Goal: Register for event/course

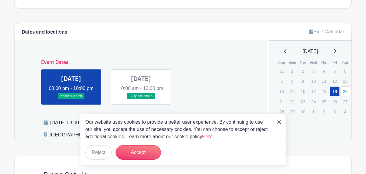
scroll to position [230, 0]
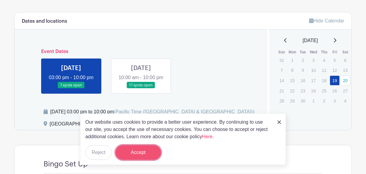
click at [156, 152] on button "Accept" at bounding box center [138, 152] width 45 height 15
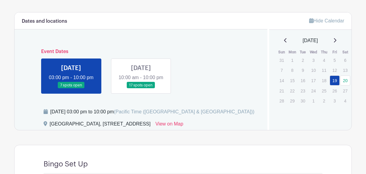
click at [71, 88] on link at bounding box center [71, 88] width 0 height 0
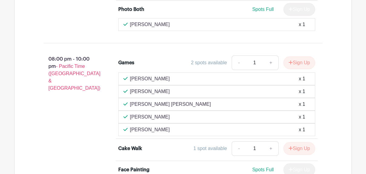
scroll to position [736, 0]
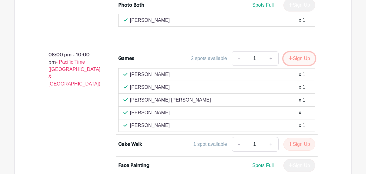
click at [299, 64] on button "Sign Up" at bounding box center [300, 58] width 32 height 13
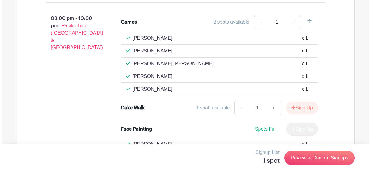
scroll to position [752, 0]
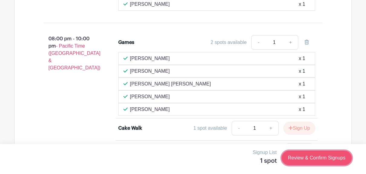
click at [324, 156] on link "Review & Confirm Signups" at bounding box center [317, 158] width 70 height 15
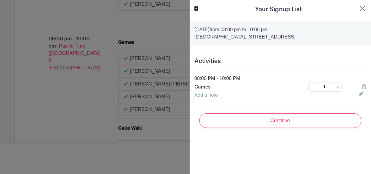
click at [215, 96] on link "Add a note" at bounding box center [205, 94] width 23 height 5
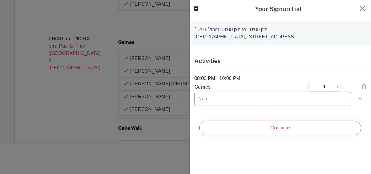
click at [219, 99] on input "text" at bounding box center [272, 98] width 157 height 15
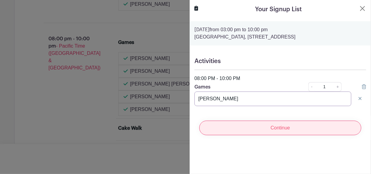
type input "[PERSON_NAME]"
click at [272, 127] on input "Continue" at bounding box center [280, 128] width 162 height 15
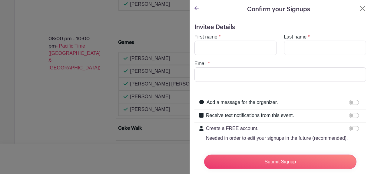
scroll to position [0, 0]
click at [195, 7] on icon at bounding box center [196, 8] width 4 height 5
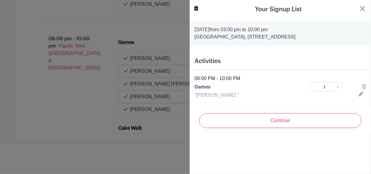
click at [359, 94] on icon at bounding box center [361, 93] width 5 height 5
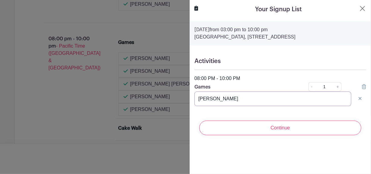
drag, startPoint x: 223, startPoint y: 98, endPoint x: 195, endPoint y: 99, distance: 27.9
click at [195, 99] on input "[PERSON_NAME]" at bounding box center [272, 98] width 157 height 15
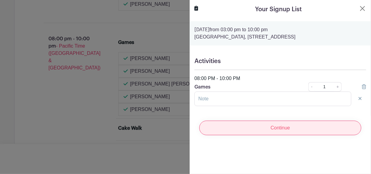
click at [259, 124] on input "Continue" at bounding box center [280, 128] width 162 height 15
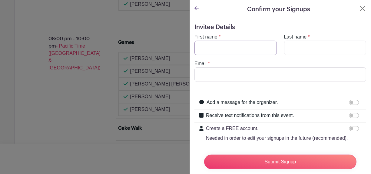
click at [240, 48] on input "First name" at bounding box center [235, 48] width 82 height 15
type input "[PERSON_NAME]"
click at [309, 48] on input "Last name" at bounding box center [325, 48] width 82 height 15
type input "[PERSON_NAME]"
click at [256, 74] on input "Email" at bounding box center [280, 74] width 172 height 15
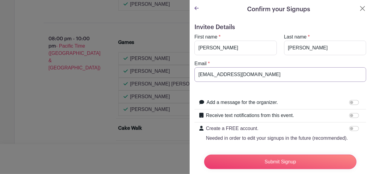
type input "[EMAIL_ADDRESS][DOMAIN_NAME]"
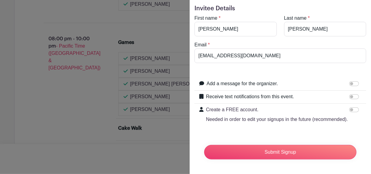
scroll to position [26, 0]
click at [349, 94] on input "Receive text notifications from this event." at bounding box center [354, 96] width 10 height 5
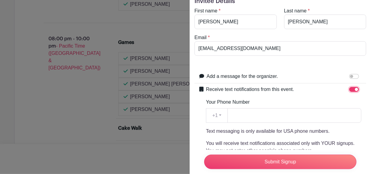
click at [349, 87] on input "Receive text notifications from this event." at bounding box center [354, 89] width 10 height 5
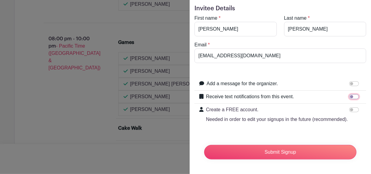
click at [349, 94] on input "Receive text notifications from this event." at bounding box center [354, 96] width 10 height 5
checkbox input "true"
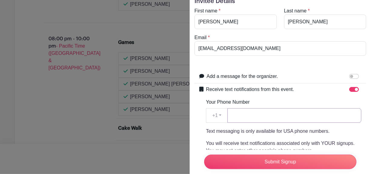
click at [323, 114] on input "Your Phone Number" at bounding box center [294, 115] width 134 height 15
click at [257, 115] on input "2064021956" at bounding box center [294, 115] width 134 height 15
type input "2064021926"
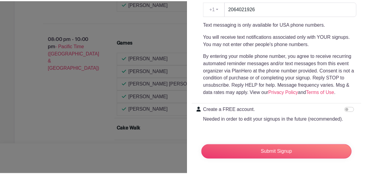
scroll to position [144, 0]
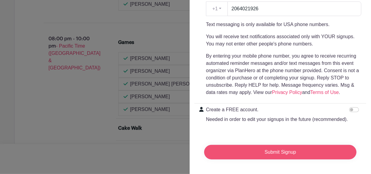
click at [264, 151] on input "Submit Signup" at bounding box center [280, 152] width 152 height 15
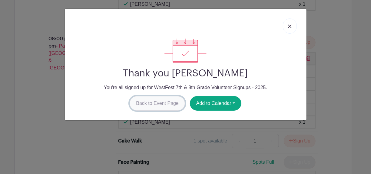
click at [170, 104] on link "Back to Event Page" at bounding box center [157, 103] width 55 height 15
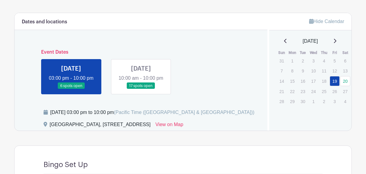
scroll to position [219, 0]
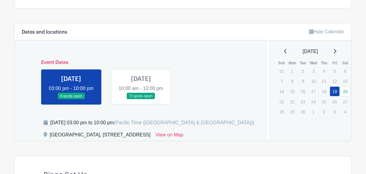
click at [141, 99] on link at bounding box center [141, 99] width 0 height 0
